Goal: Task Accomplishment & Management: Use online tool/utility

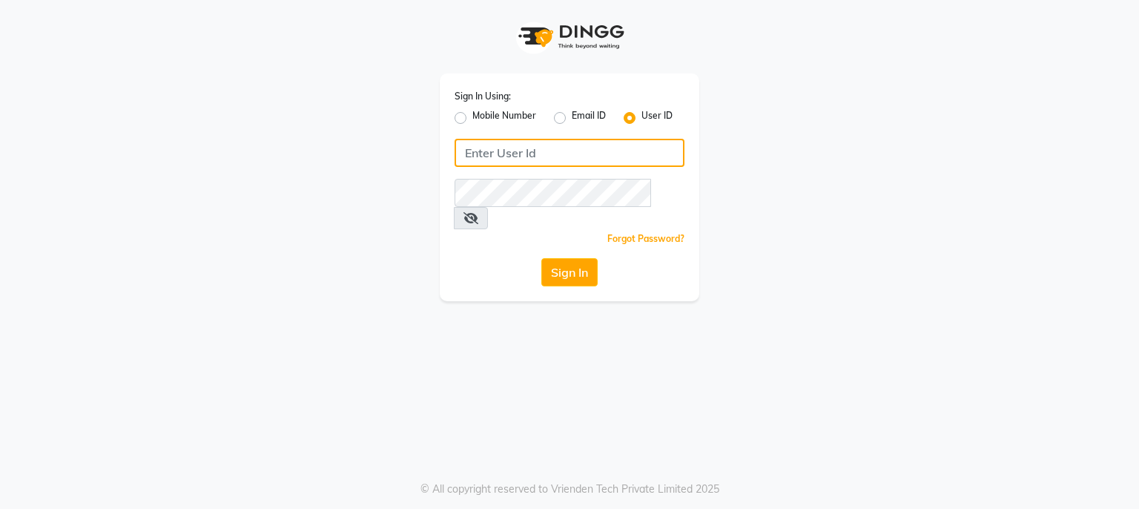
click at [475, 156] on input "Username" at bounding box center [570, 153] width 230 height 28
type input "[PERSON_NAME]"
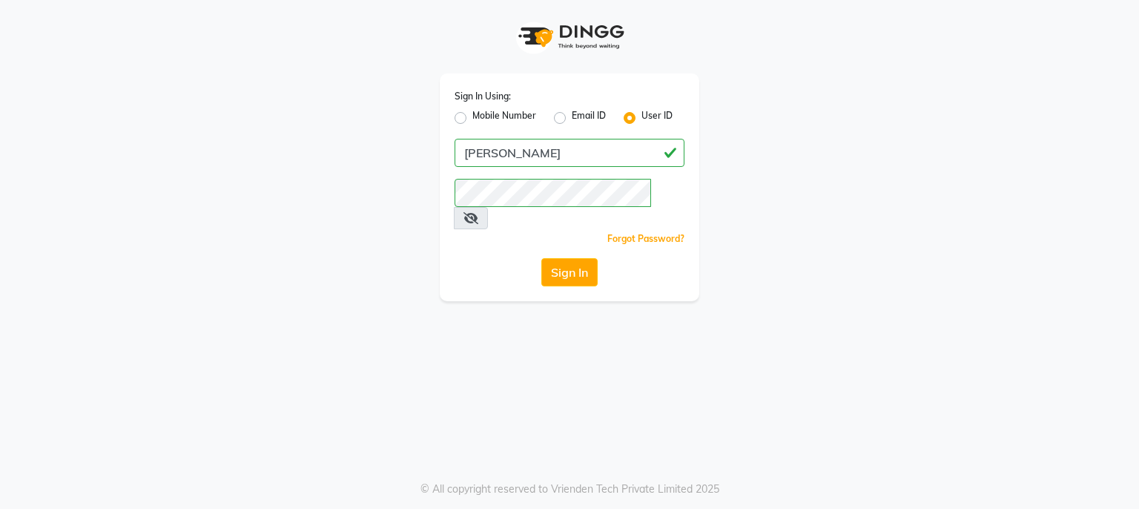
click at [488, 207] on span at bounding box center [471, 218] width 34 height 22
click at [478, 212] on icon at bounding box center [471, 218] width 15 height 12
click at [555, 258] on button "Sign In" at bounding box center [569, 272] width 56 height 28
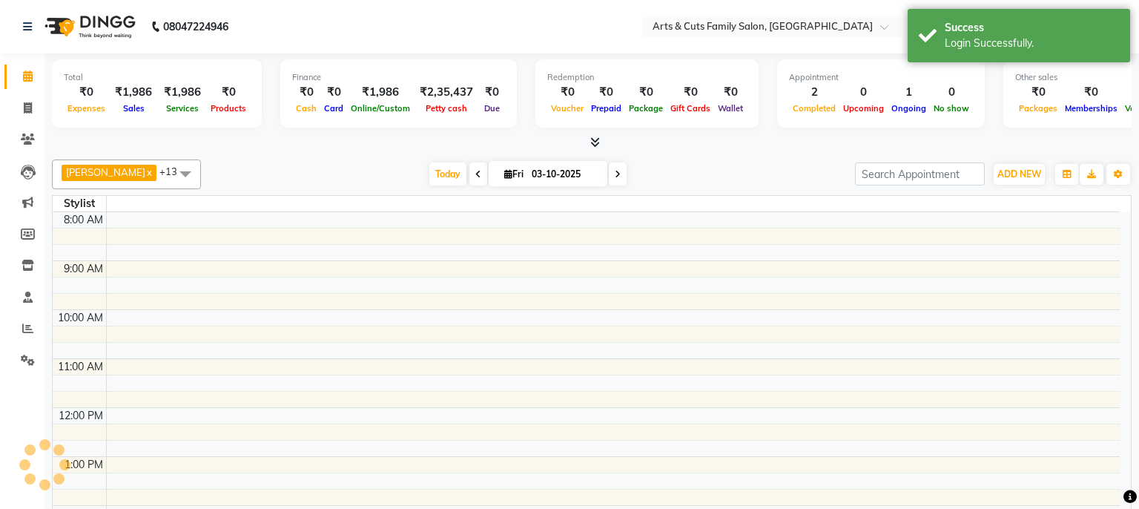
select select "en"
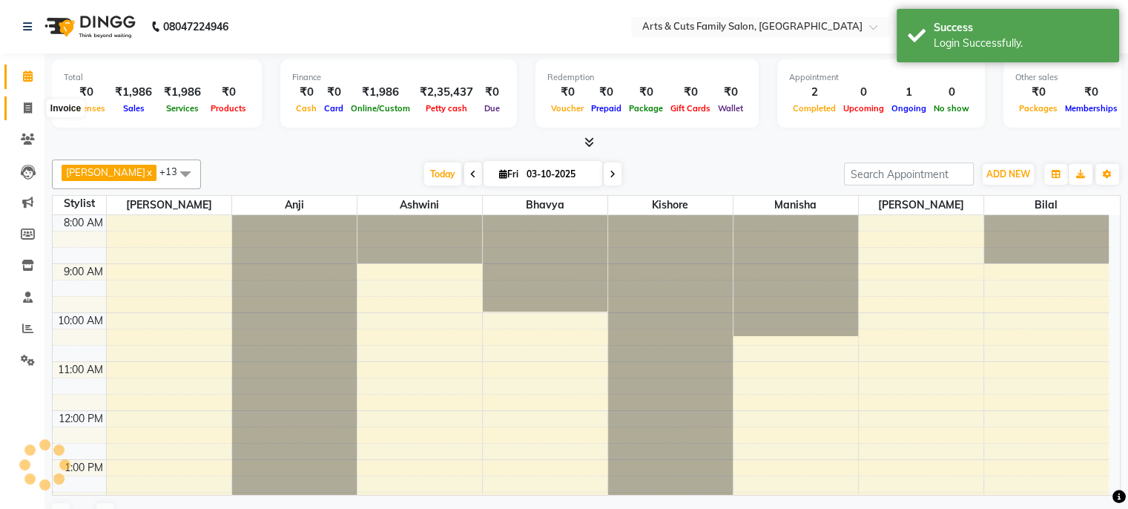
click at [26, 114] on span at bounding box center [28, 108] width 26 height 17
select select "service"
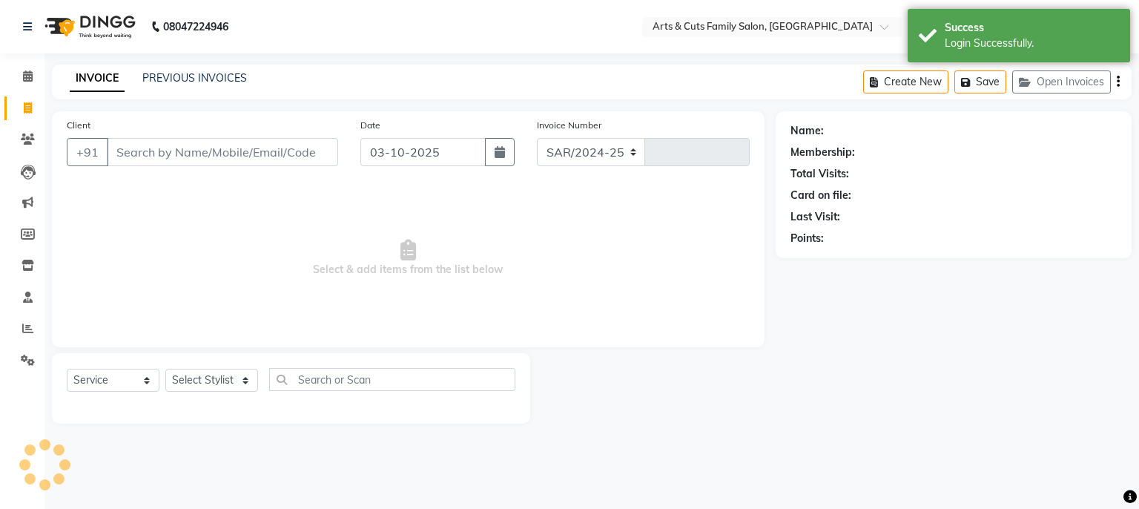
select select "7513"
type input "3829"
click at [198, 84] on link "PREVIOUS INVOICES" at bounding box center [194, 77] width 105 height 13
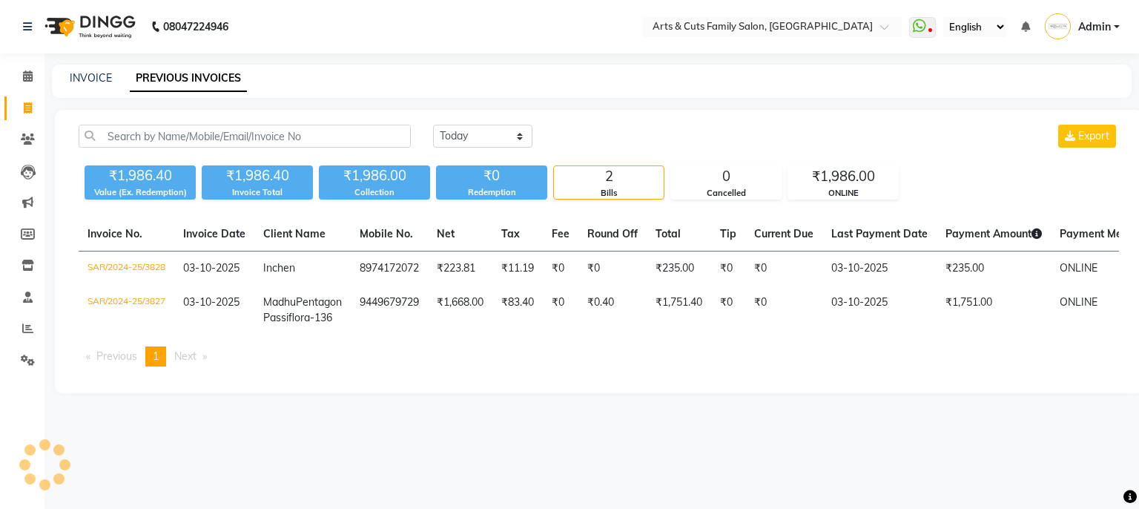
click at [27, 119] on link "Invoice" at bounding box center [22, 108] width 36 height 24
select select "service"
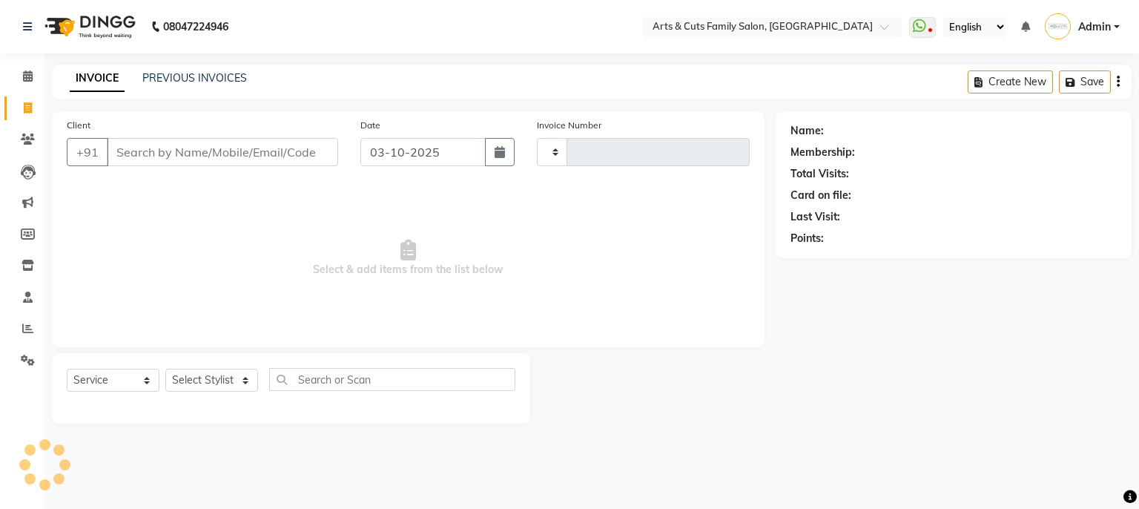
type input "3829"
select select "7513"
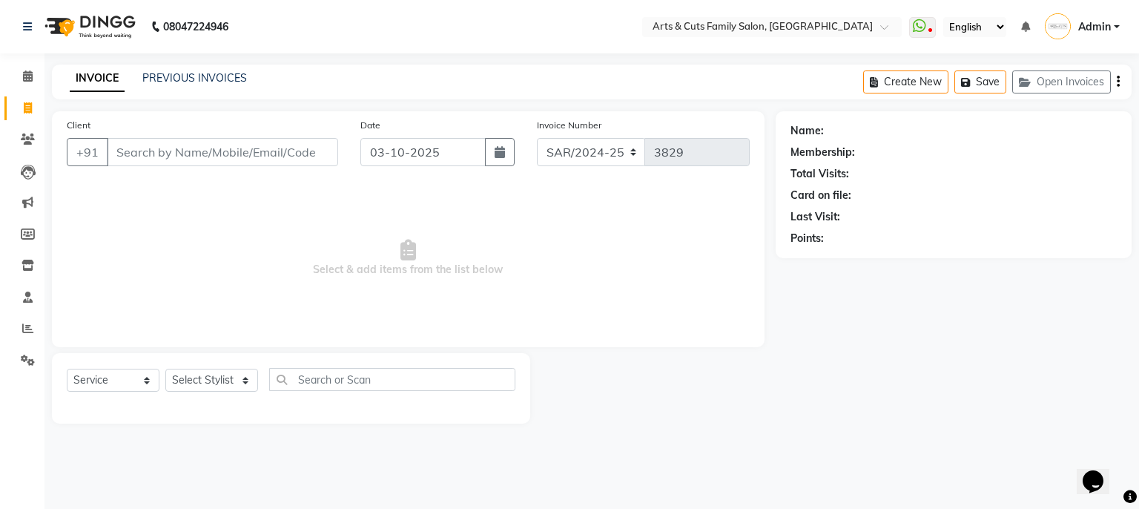
select select "45356"
